Goal: Transaction & Acquisition: Download file/media

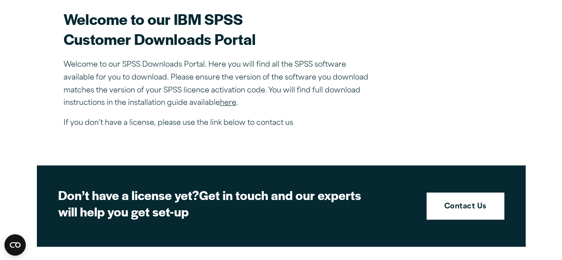
scroll to position [314, 0]
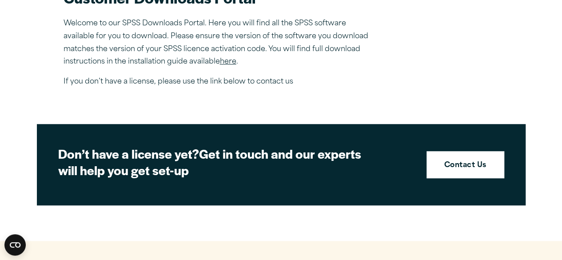
click at [227, 63] on link "here" at bounding box center [228, 61] width 16 height 7
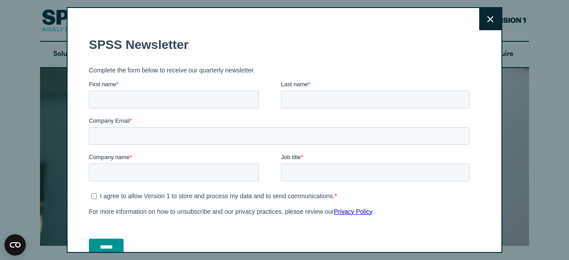
click at [487, 20] on icon at bounding box center [490, 19] width 6 height 7
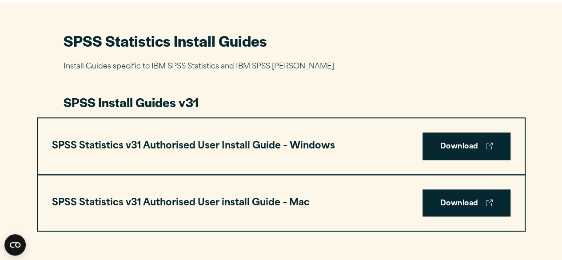
scroll to position [406, 0]
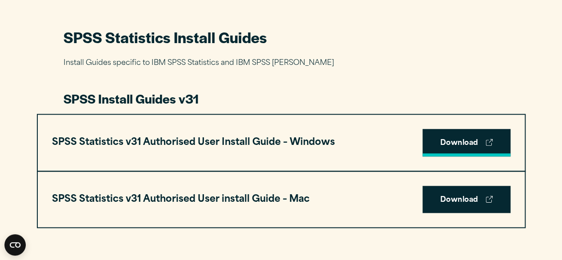
click at [459, 142] on link "Download" at bounding box center [467, 143] width 88 height 28
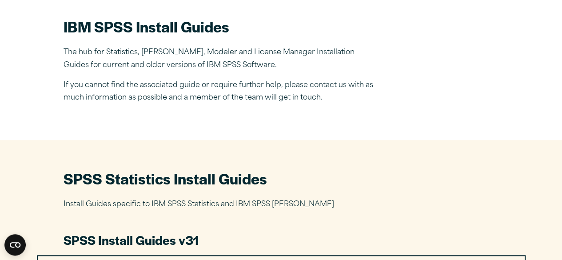
scroll to position [0, 0]
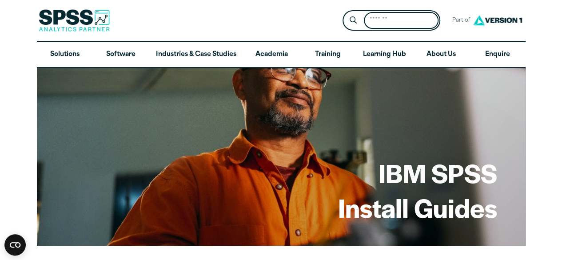
click at [399, 14] on input "Search for:" at bounding box center [401, 20] width 75 height 17
type input "*****"
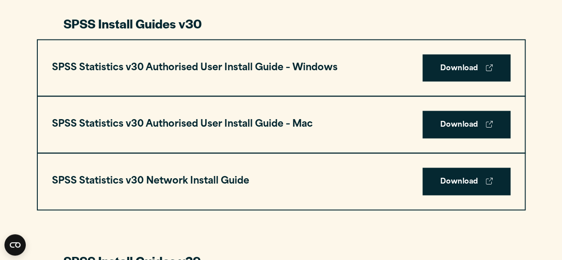
scroll to position [641, 0]
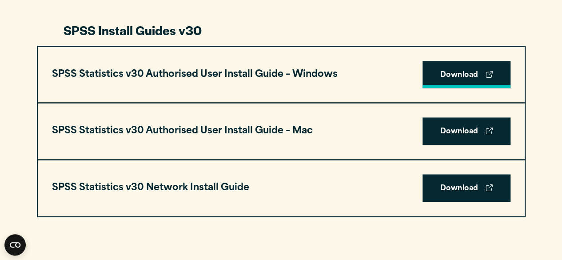
click at [460, 70] on link "Download" at bounding box center [467, 75] width 88 height 28
click at [454, 71] on link "Download" at bounding box center [467, 75] width 88 height 28
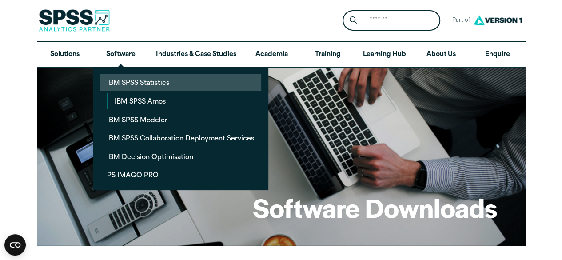
click at [126, 84] on link "IBM SPSS Statistics" at bounding box center [180, 82] width 161 height 16
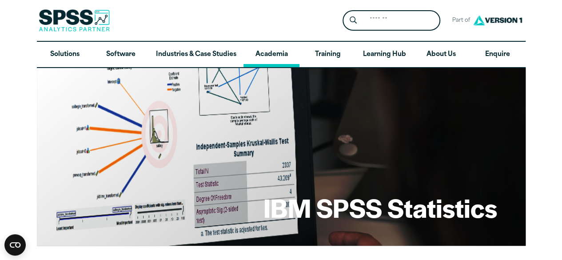
click at [272, 52] on link "Academia" at bounding box center [272, 55] width 56 height 26
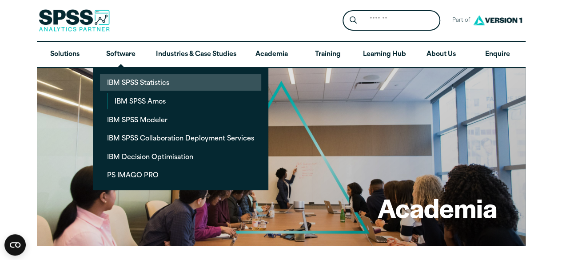
click at [140, 81] on link "IBM SPSS Statistics" at bounding box center [180, 82] width 161 height 16
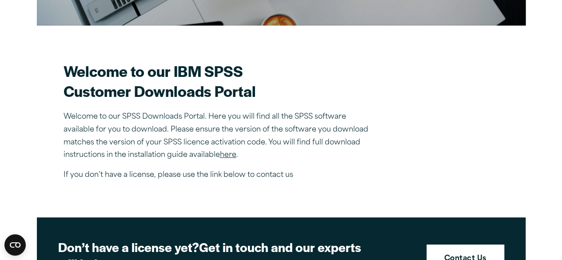
scroll to position [231, 0]
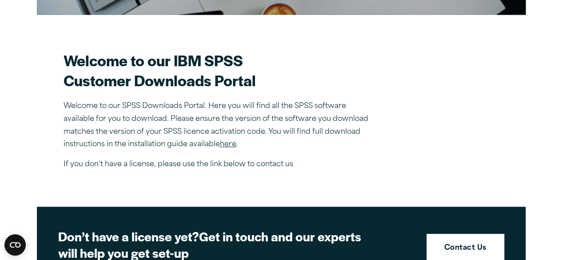
click at [231, 142] on link "here" at bounding box center [228, 144] width 16 height 7
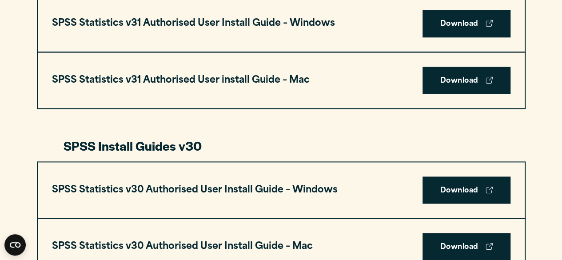
scroll to position [536, 0]
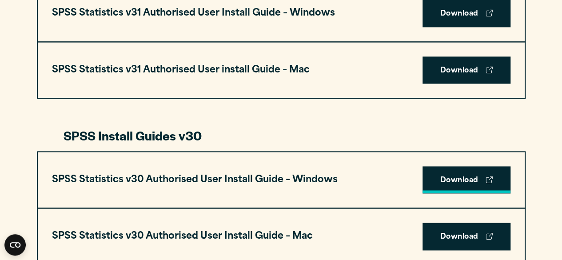
click at [457, 182] on link "Download" at bounding box center [467, 180] width 88 height 28
click at [491, 178] on icon at bounding box center [489, 179] width 7 height 7
click at [88, 179] on h3 "SPSS Statistics v30 Authorised User Install Guide – Windows" at bounding box center [195, 180] width 286 height 17
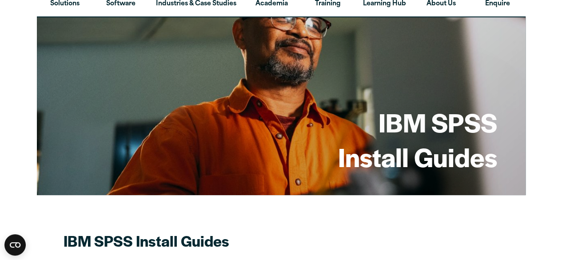
scroll to position [0, 0]
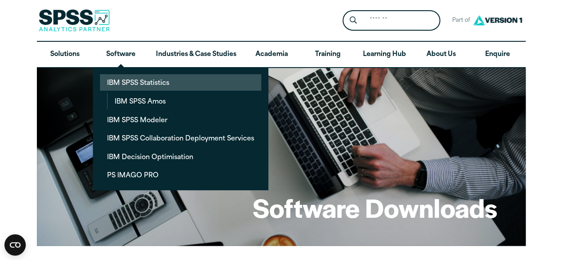
click at [132, 82] on link "IBM SPSS Statistics" at bounding box center [180, 82] width 161 height 16
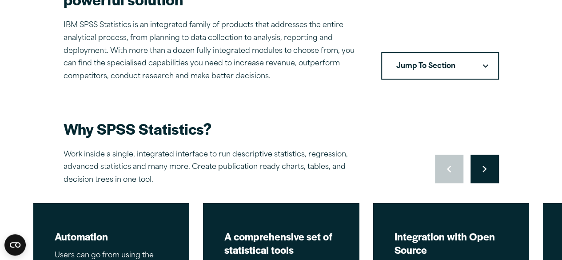
scroll to position [258, 0]
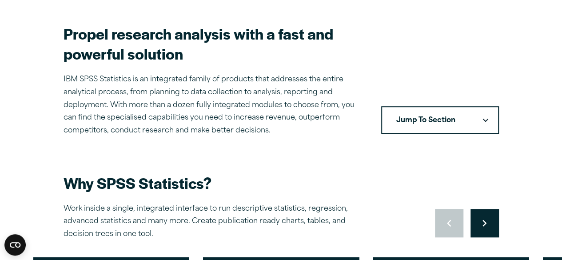
click at [484, 117] on button "Jump To Section" at bounding box center [440, 120] width 118 height 28
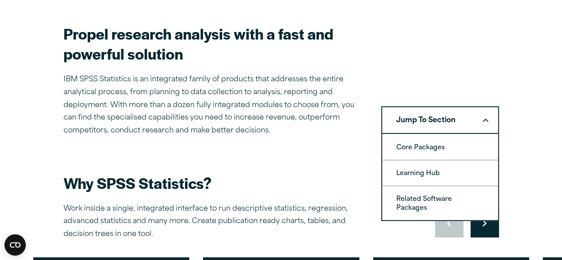
click at [484, 117] on button "Jump To Section" at bounding box center [440, 120] width 118 height 28
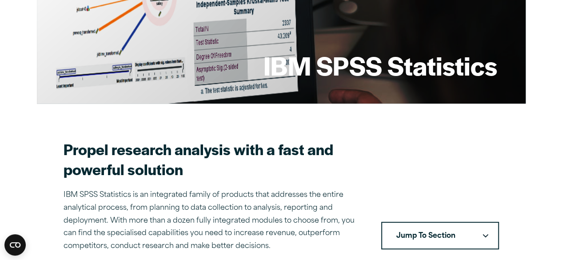
scroll to position [250, 0]
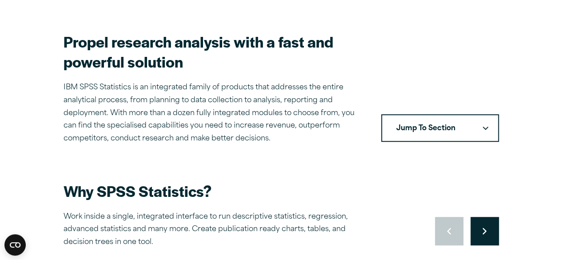
click at [486, 226] on button "Move to next slide" at bounding box center [485, 231] width 28 height 28
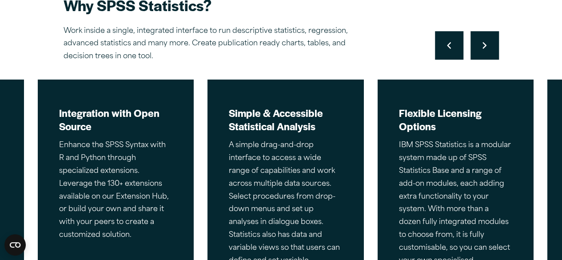
scroll to position [446, 0]
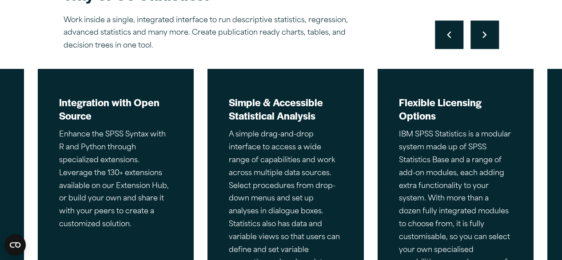
click at [476, 39] on button "Move to next slide" at bounding box center [485, 34] width 28 height 28
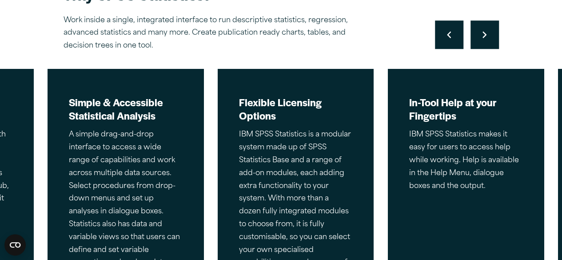
click at [476, 39] on button "Move to next slide" at bounding box center [485, 34] width 28 height 28
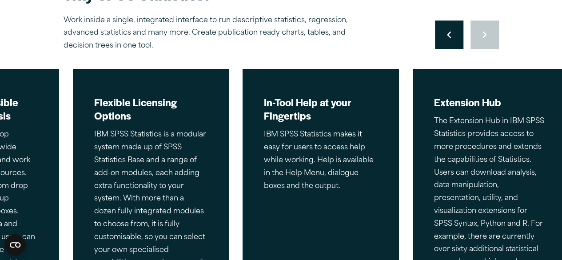
click at [476, 39] on div "Move to previous slide Move to next slide" at bounding box center [467, 34] width 64 height 28
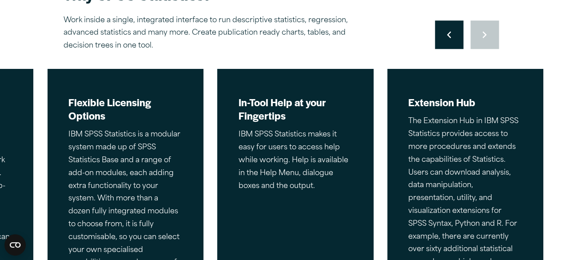
click at [476, 39] on div "Move to previous slide Move to next slide" at bounding box center [467, 34] width 64 height 28
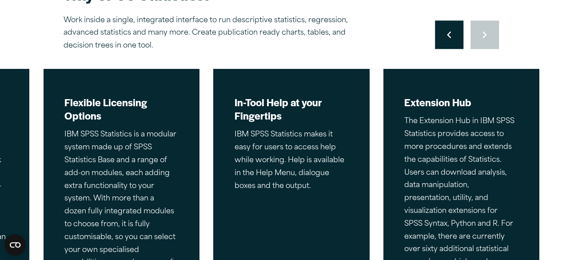
click at [476, 39] on div "Move to previous slide Move to next slide" at bounding box center [467, 34] width 64 height 28
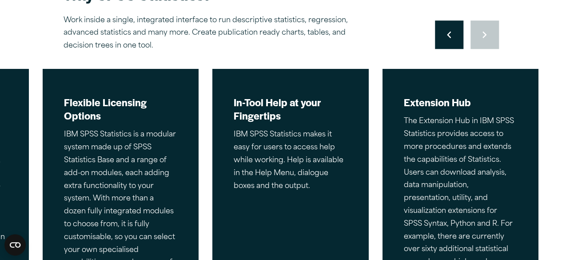
scroll to position [0, 0]
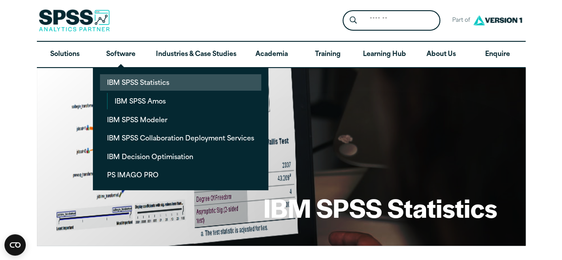
click at [129, 80] on link "IBM SPSS Statistics" at bounding box center [180, 82] width 161 height 16
click at [140, 88] on link "IBM SPSS Statistics" at bounding box center [180, 82] width 161 height 16
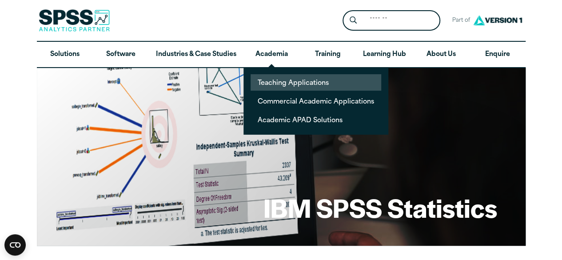
click at [274, 78] on link "Teaching Applications" at bounding box center [316, 82] width 131 height 16
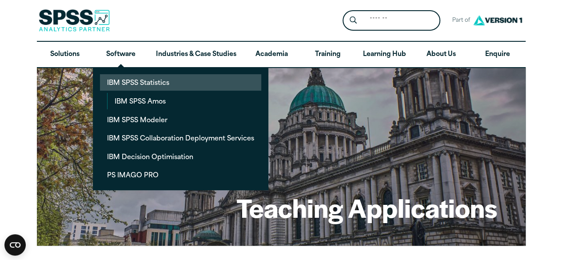
click at [123, 83] on link "IBM SPSS Statistics" at bounding box center [180, 82] width 161 height 16
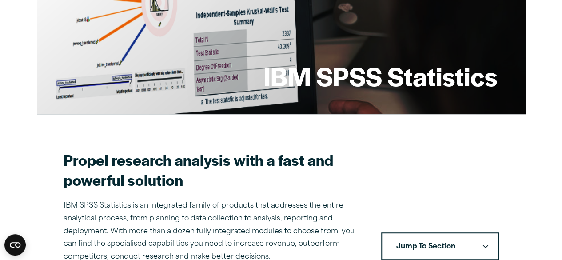
scroll to position [180, 0]
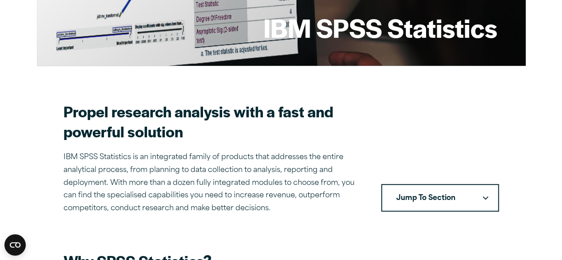
click at [486, 197] on icon "Downward pointing chevron" at bounding box center [486, 198] width 6 height 4
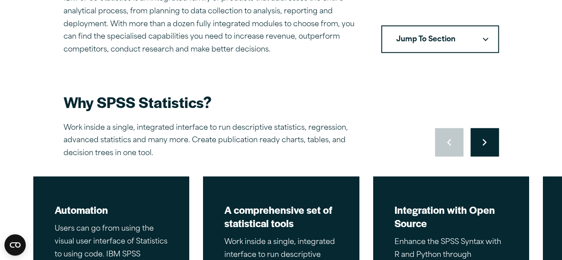
scroll to position [371, 0]
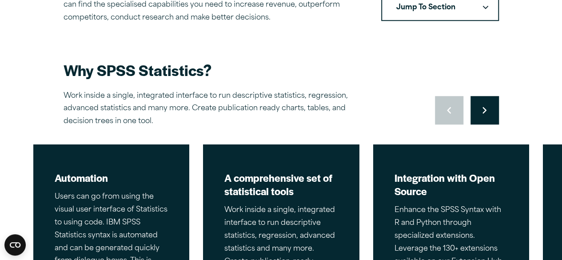
click at [485, 8] on icon "Downward pointing chevron" at bounding box center [486, 7] width 6 height 3
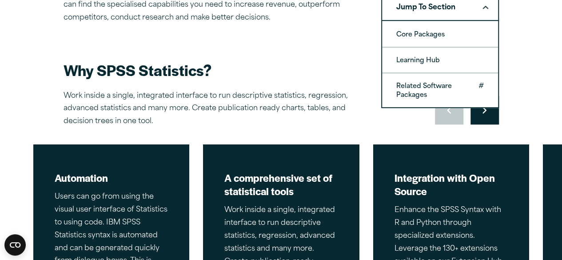
click at [416, 90] on link "Related Software Packages" at bounding box center [440, 90] width 116 height 34
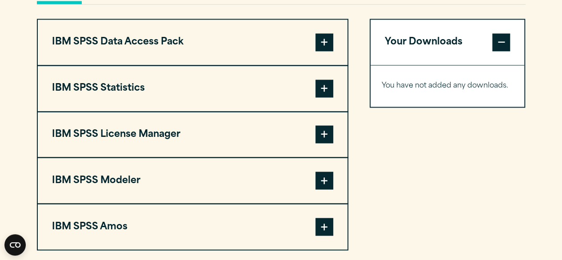
scroll to position [703, 0]
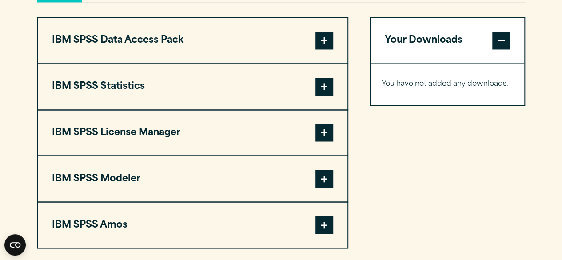
click at [327, 88] on span at bounding box center [325, 87] width 18 height 18
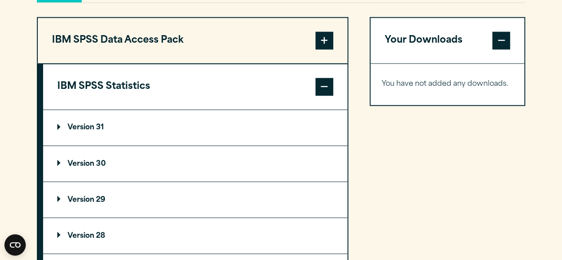
click at [95, 164] on p "Version 30" at bounding box center [81, 163] width 48 height 7
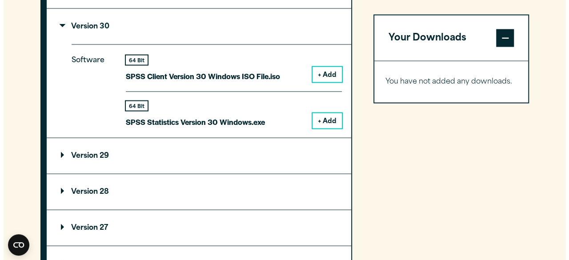
scroll to position [843, 0]
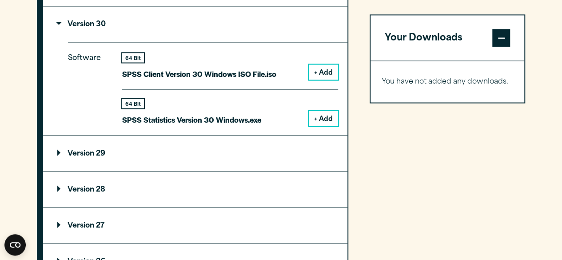
click at [327, 118] on button "+ Add" at bounding box center [323, 118] width 29 height 15
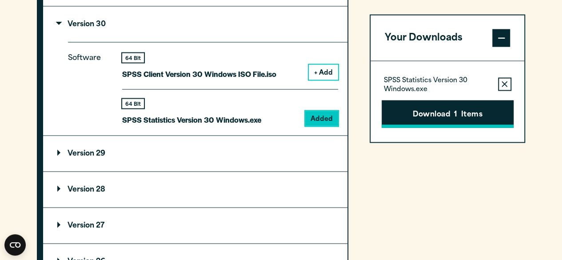
click at [435, 115] on button "Download 1 Items" at bounding box center [448, 114] width 132 height 28
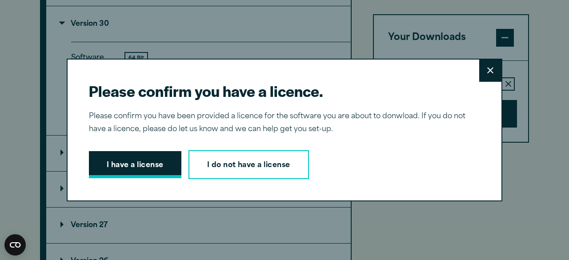
click at [116, 160] on button "I have a license" at bounding box center [135, 165] width 92 height 28
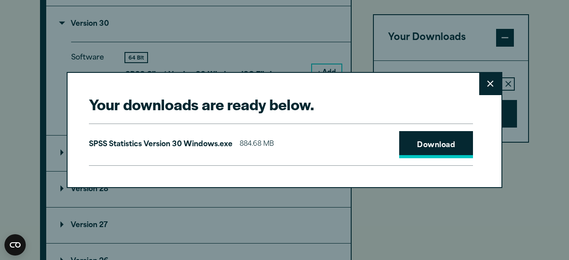
click at [422, 142] on link "Download" at bounding box center [436, 145] width 74 height 28
